Goal: Entertainment & Leisure: Consume media (video, audio)

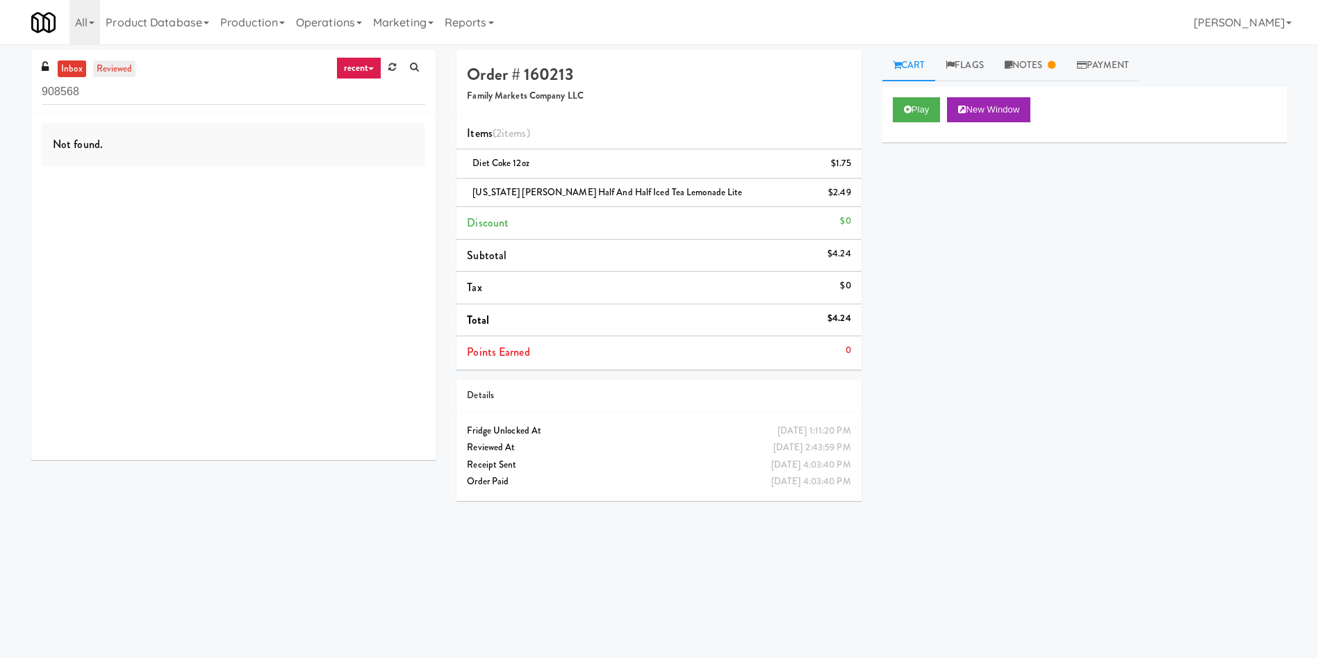
click at [124, 68] on link "reviewed" at bounding box center [114, 68] width 43 height 17
click at [1030, 60] on link "Notes" at bounding box center [1030, 65] width 72 height 31
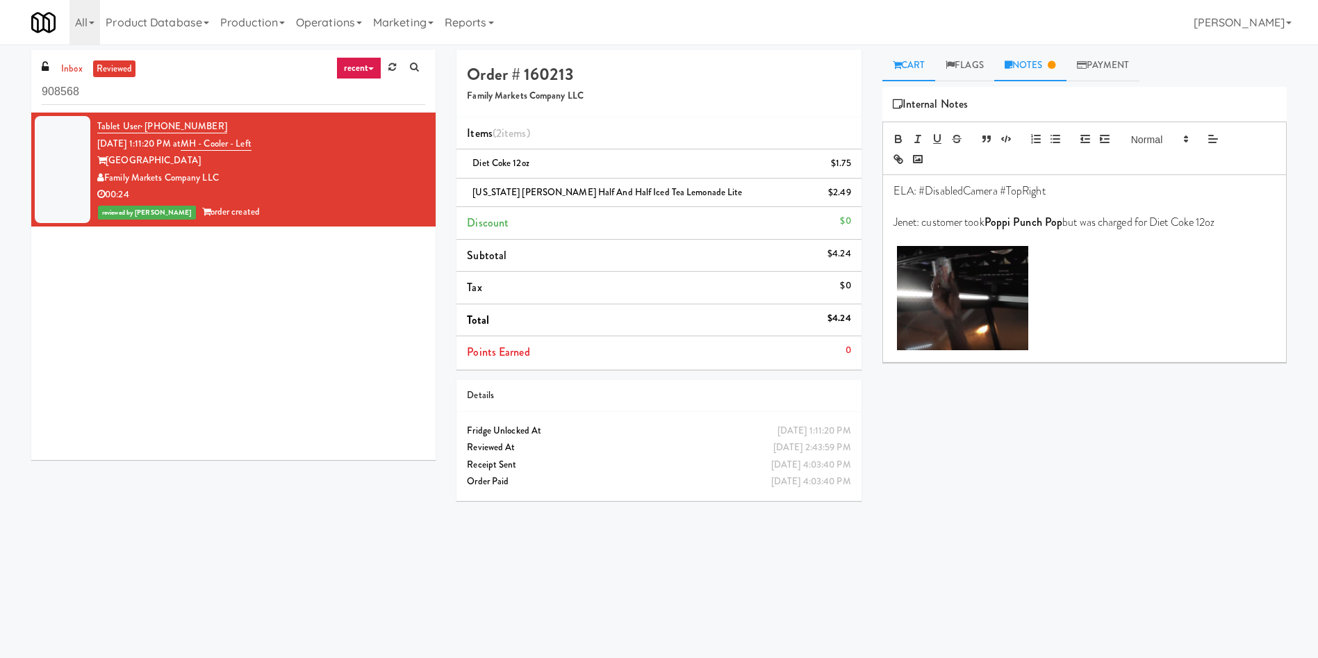
click at [914, 61] on link "Cart" at bounding box center [908, 65] width 53 height 31
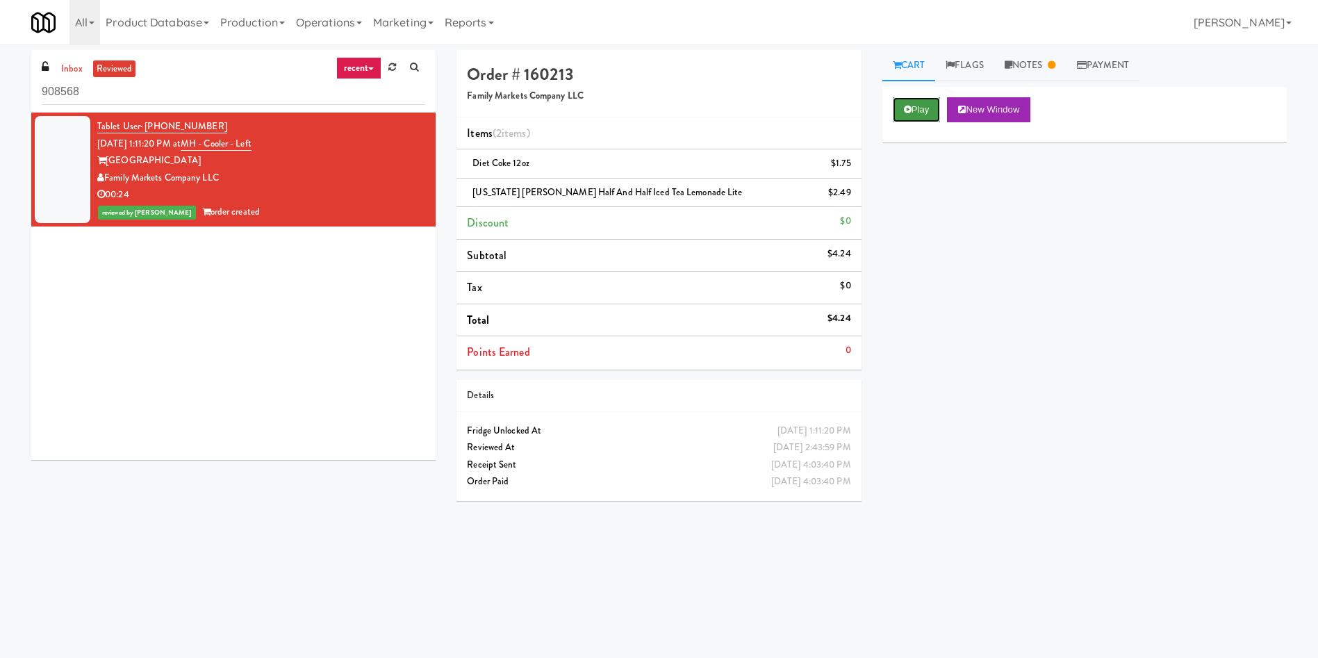
click at [899, 115] on button "Play" at bounding box center [917, 109] width 48 height 25
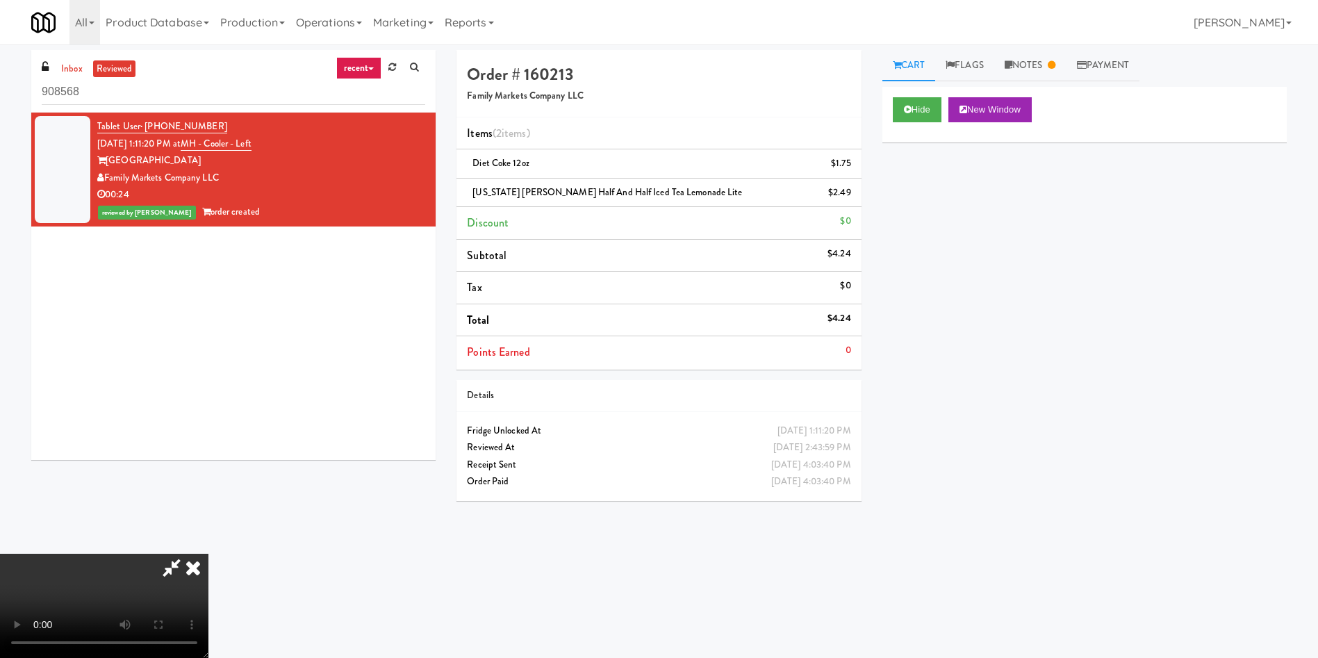
click at [208, 554] on video at bounding box center [104, 606] width 208 height 104
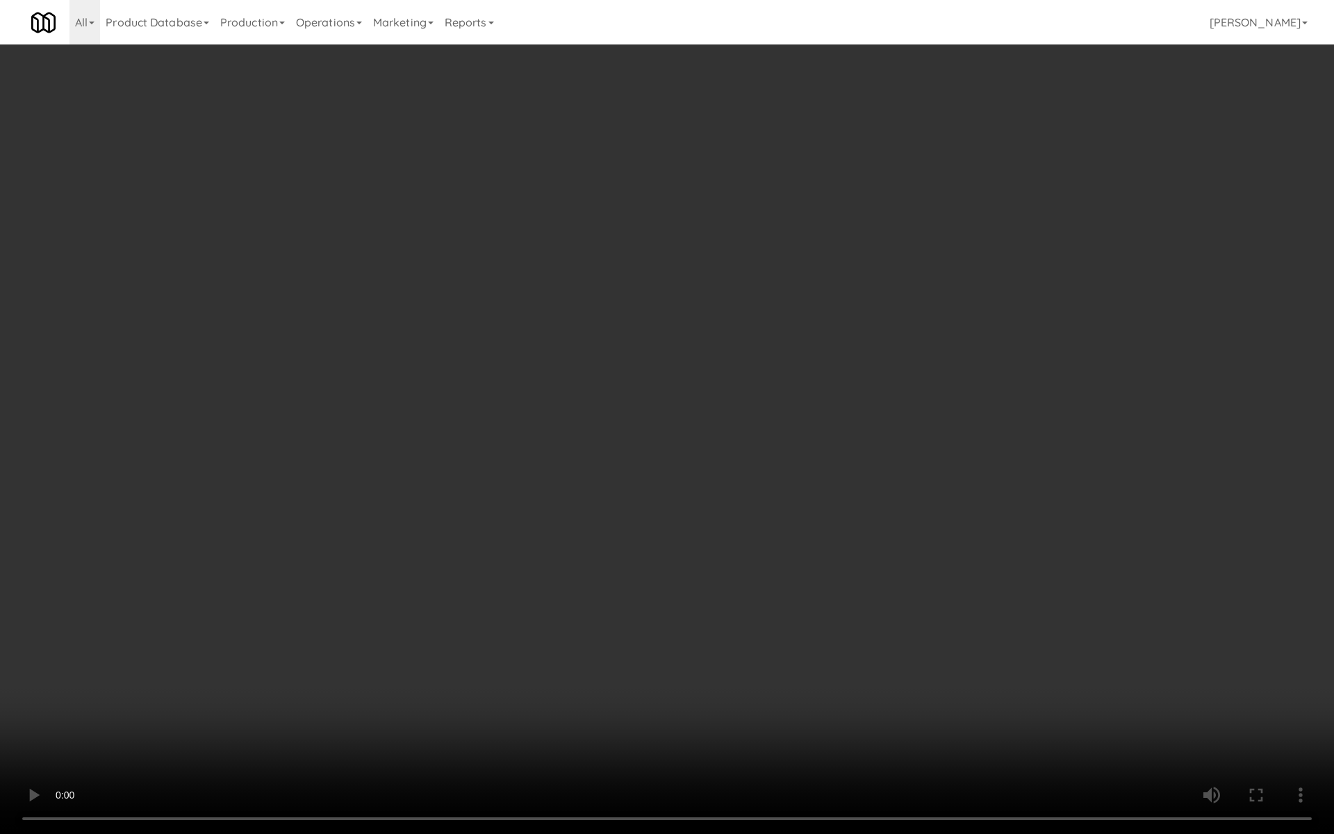
click at [464, 611] on video at bounding box center [667, 417] width 1334 height 834
click at [424, 570] on video at bounding box center [667, 417] width 1334 height 834
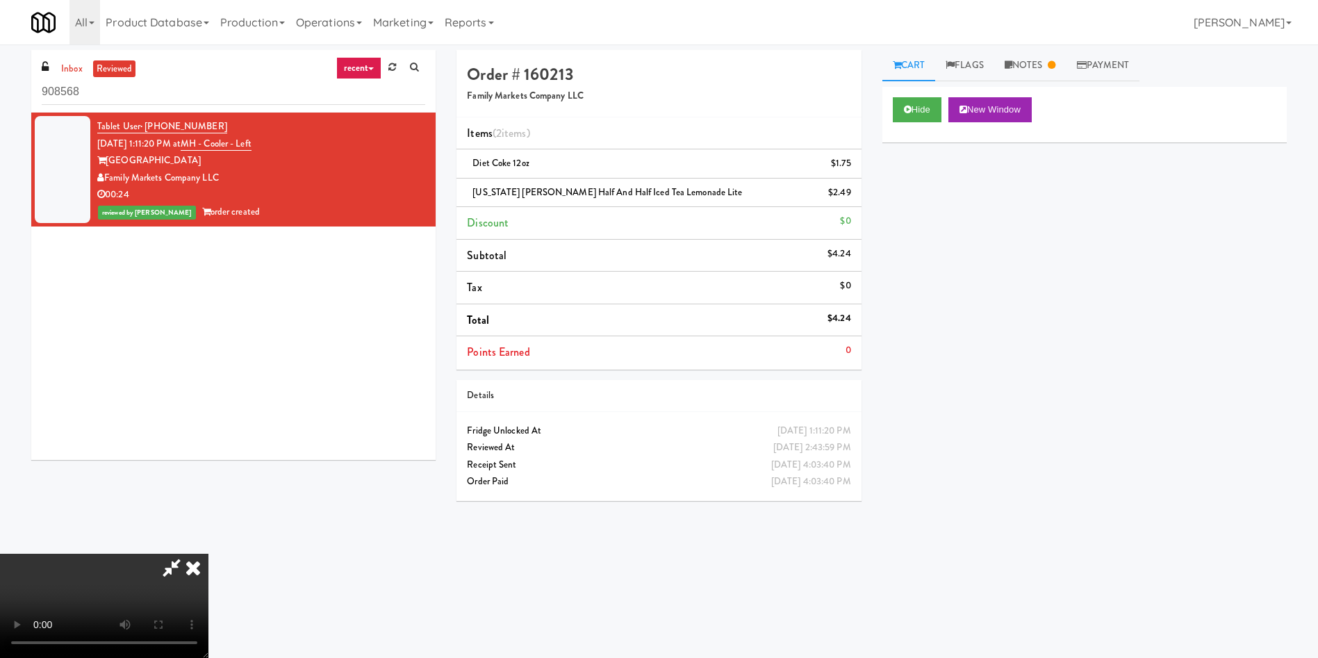
click at [208, 554] on icon at bounding box center [193, 568] width 31 height 28
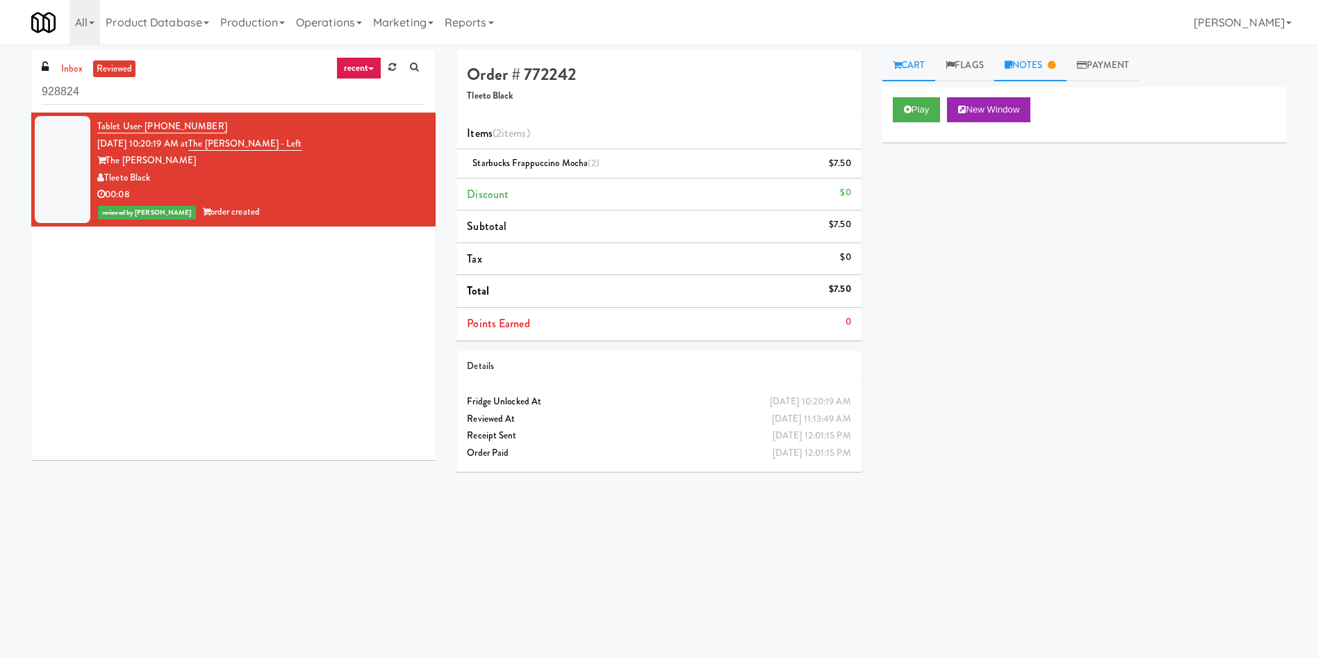
click at [1017, 71] on link "Notes" at bounding box center [1030, 65] width 72 height 31
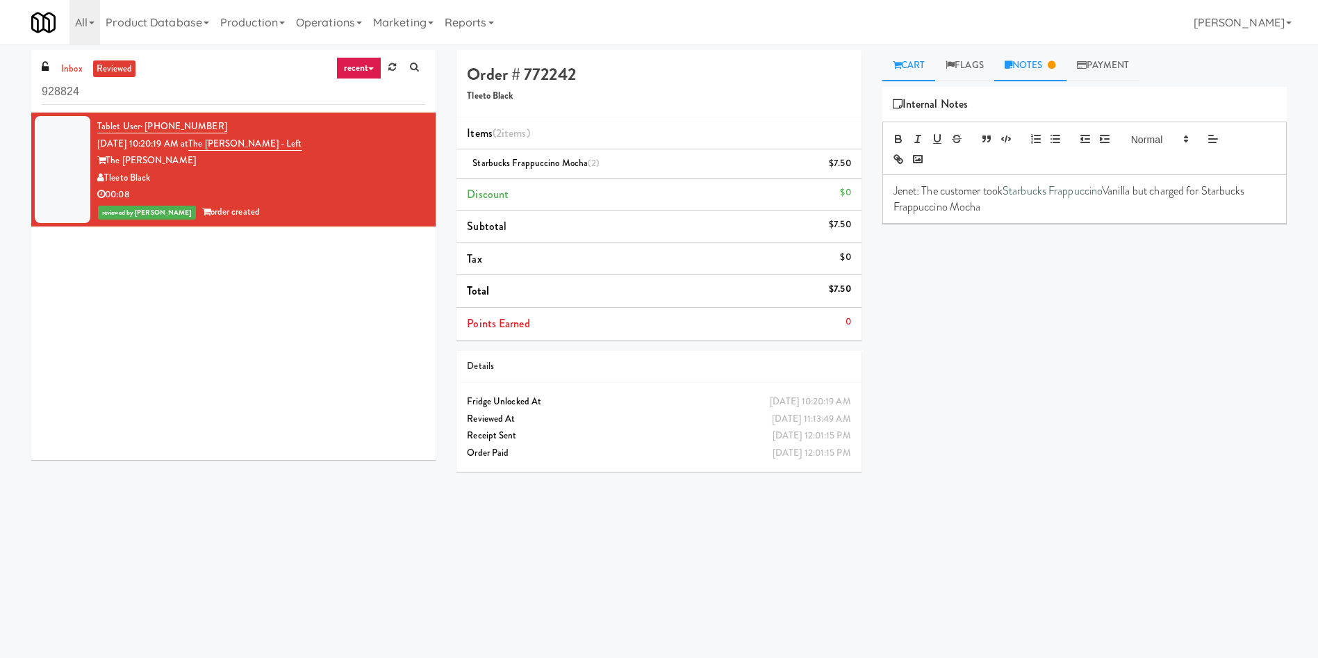
click at [907, 56] on link "Cart" at bounding box center [908, 65] width 53 height 31
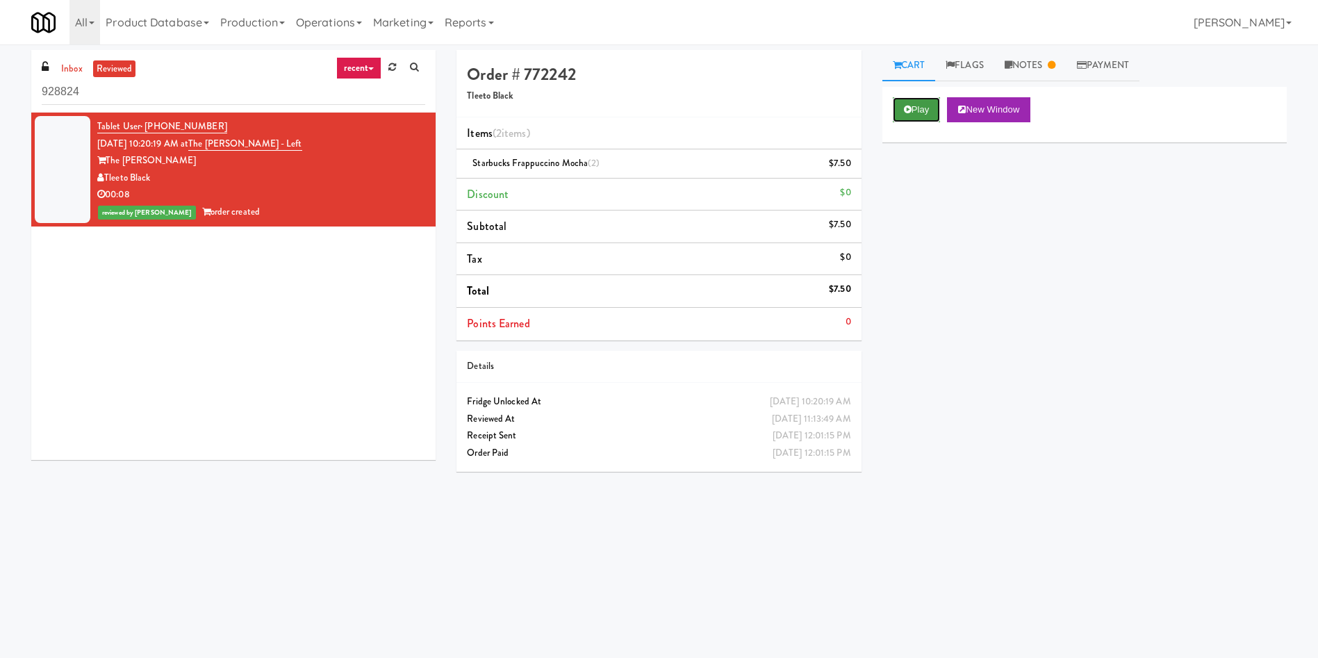
click at [907, 111] on icon at bounding box center [908, 109] width 8 height 9
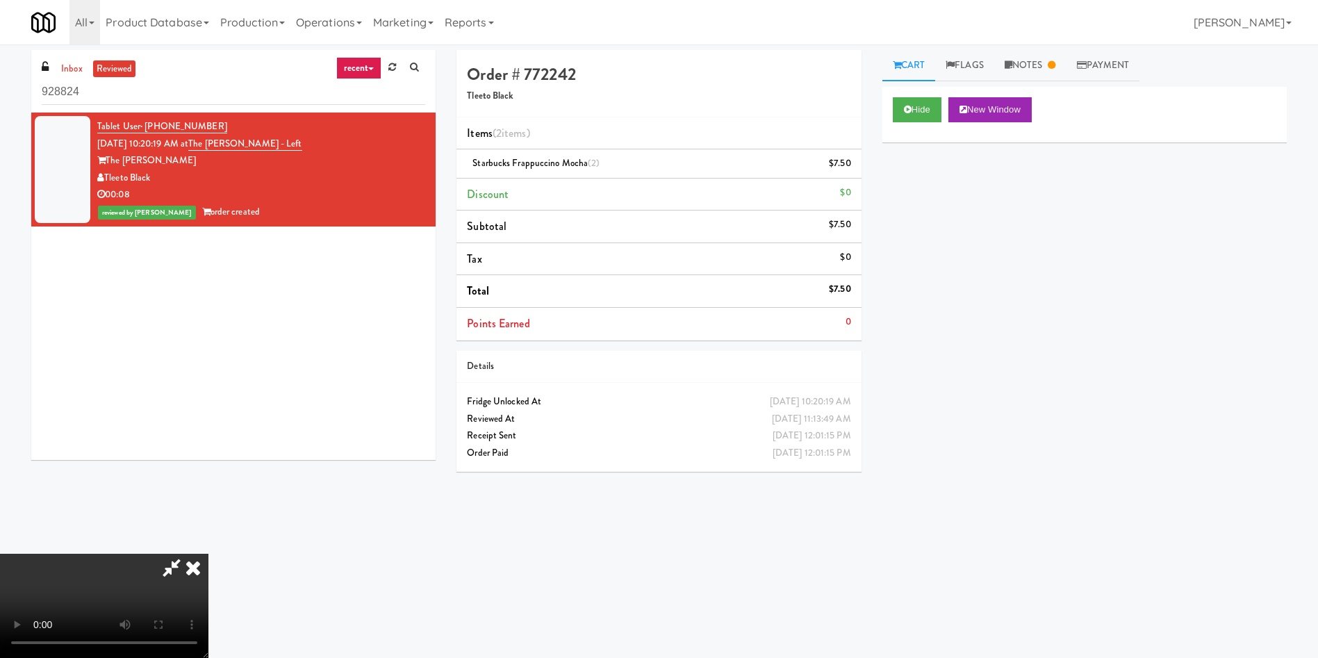
click at [208, 554] on video at bounding box center [104, 606] width 208 height 104
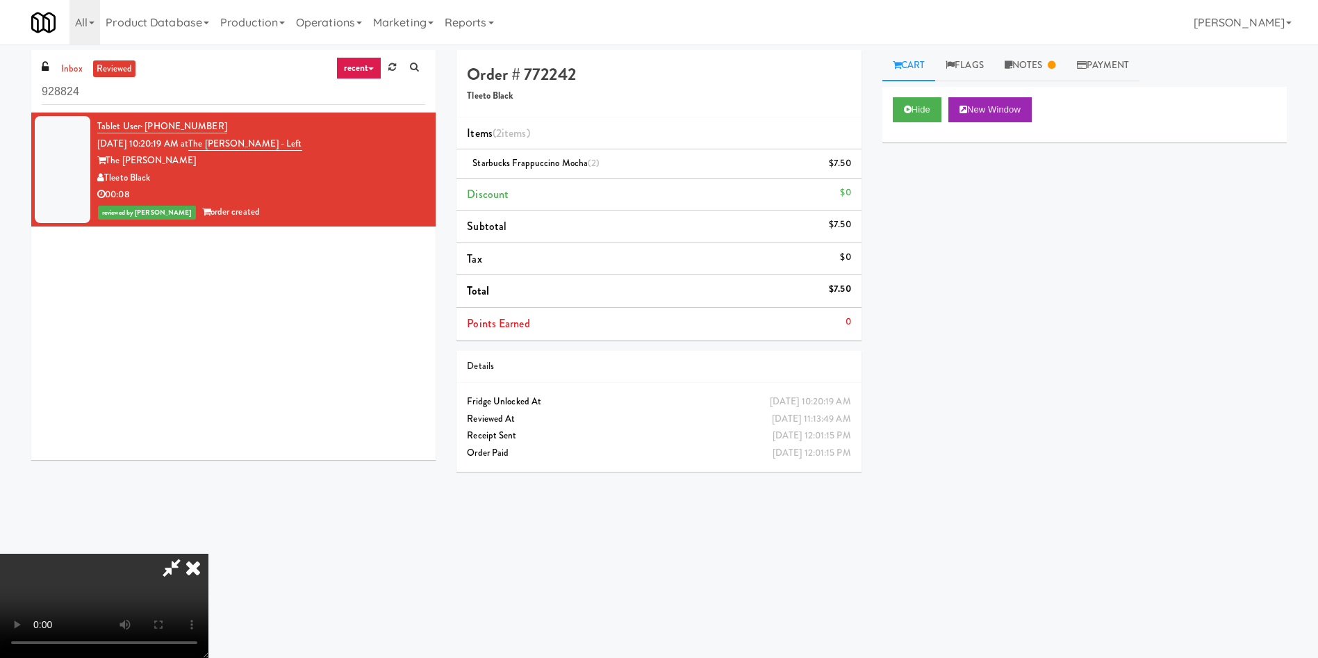
click at [208, 554] on video at bounding box center [104, 606] width 208 height 104
click at [208, 554] on icon at bounding box center [193, 568] width 31 height 28
